Goal: Information Seeking & Learning: Learn about a topic

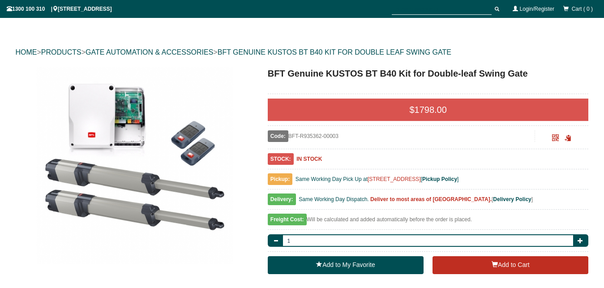
scroll to position [81, 0]
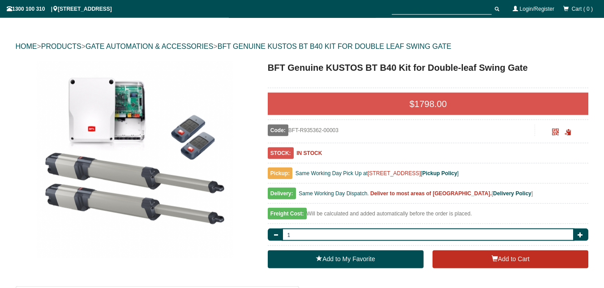
click at [367, 86] on div at bounding box center [428, 85] width 321 height 5
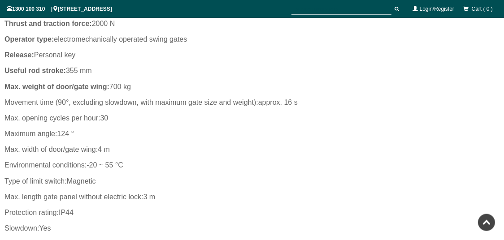
scroll to position [519, 0]
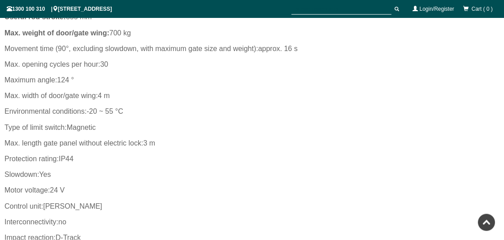
click at [266, 150] on div "Max. length gate panel without electric lock: 3 m" at bounding box center [251, 143] width 495 height 16
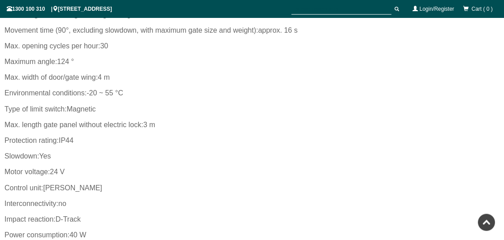
scroll to position [590, 0]
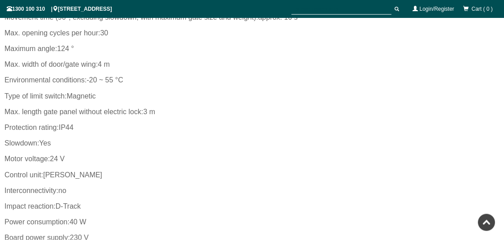
click at [265, 125] on div "Protection rating: IP44" at bounding box center [251, 128] width 495 height 16
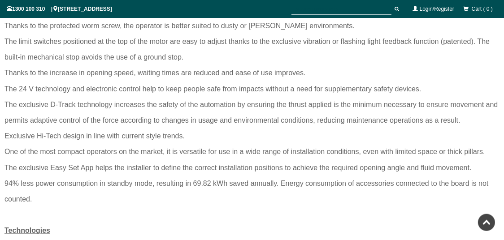
scroll to position [862, 0]
click at [248, 158] on div "One of the most compact operators on the market, it is versatile for use in a w…" at bounding box center [251, 151] width 495 height 16
click at [248, 150] on div "One of the most compact operators on the market, it is versatile for use in a w…" at bounding box center [251, 151] width 495 height 16
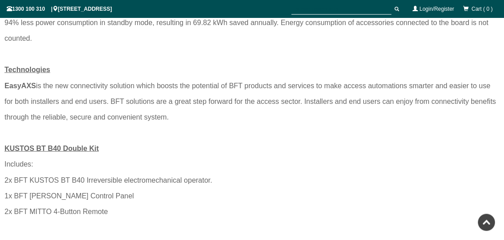
scroll to position [1024, 0]
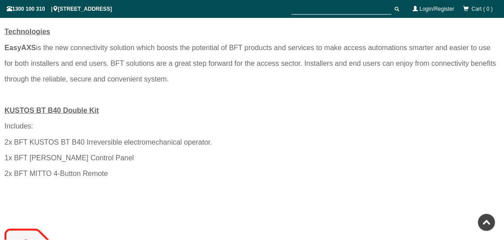
click at [248, 159] on div "1x BFT [PERSON_NAME] Control Panel" at bounding box center [251, 158] width 495 height 16
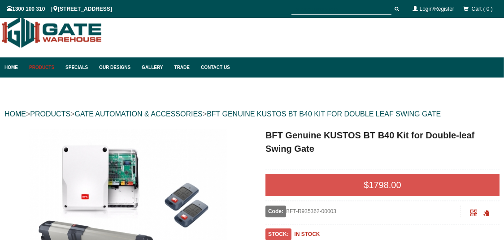
scroll to position [0, 0]
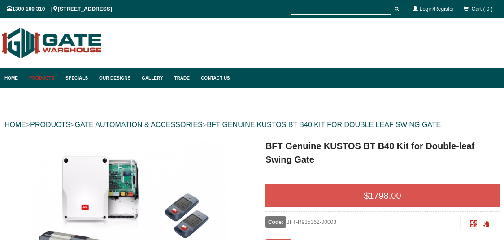
click at [218, 187] on img at bounding box center [128, 237] width 197 height 197
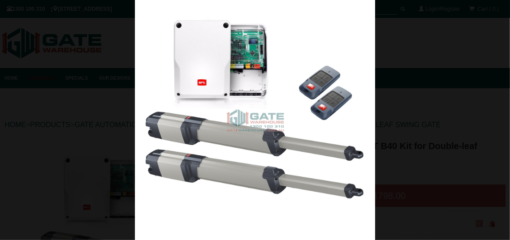
click at [124, 37] on div at bounding box center [255, 120] width 510 height 240
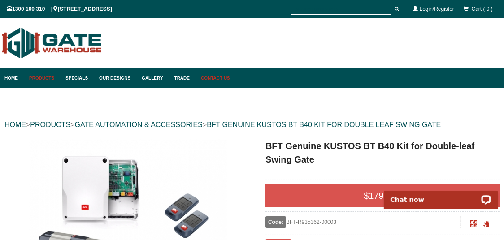
click at [230, 79] on link "Contact Us" at bounding box center [213, 78] width 34 height 20
